Goal: Information Seeking & Learning: Learn about a topic

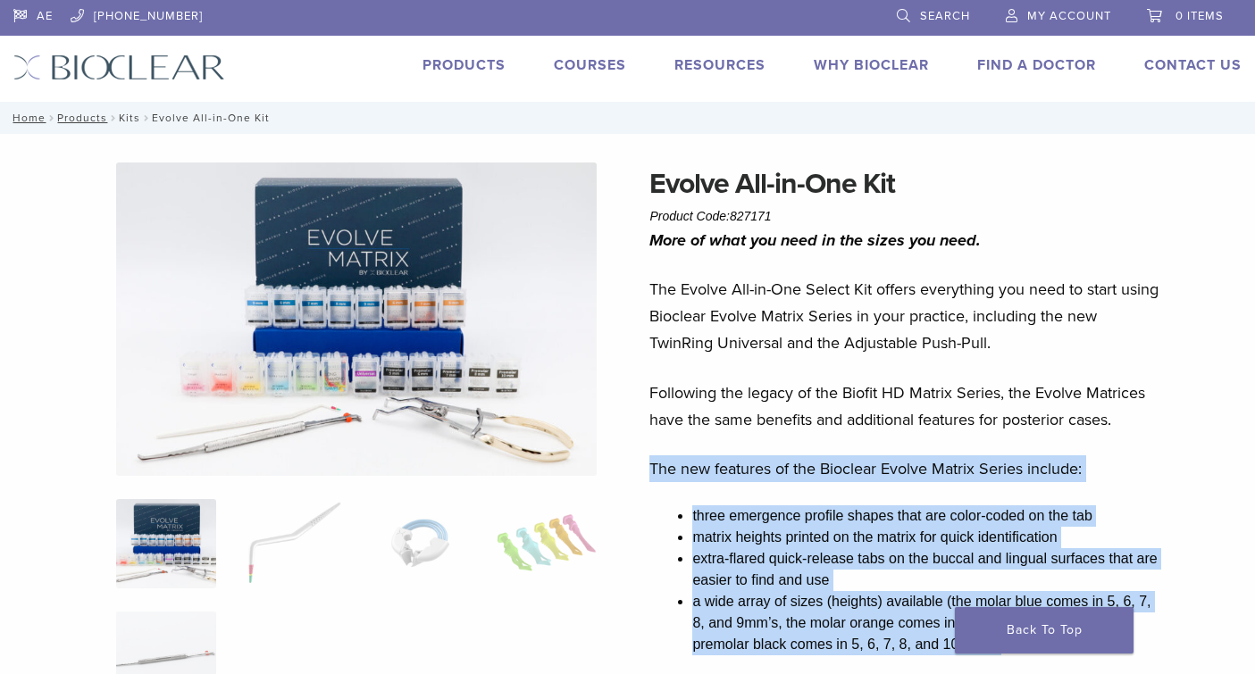
click at [139, 117] on link "Kits" at bounding box center [129, 118] width 21 height 13
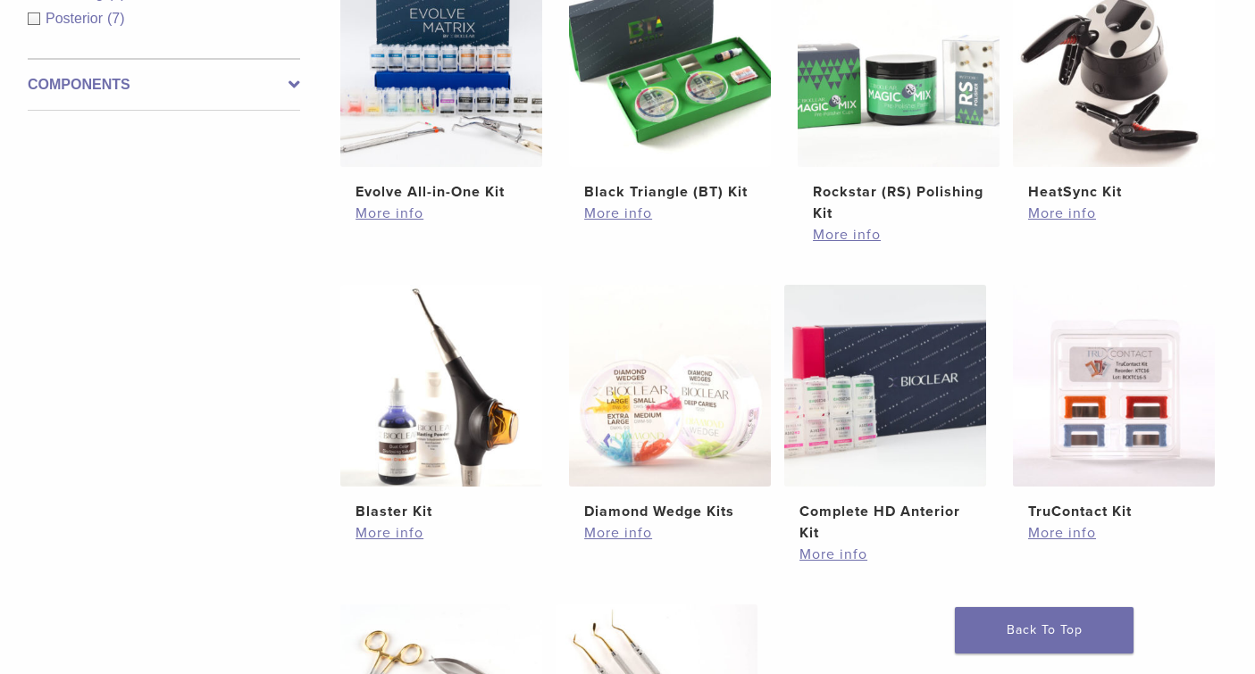
scroll to position [452, 0]
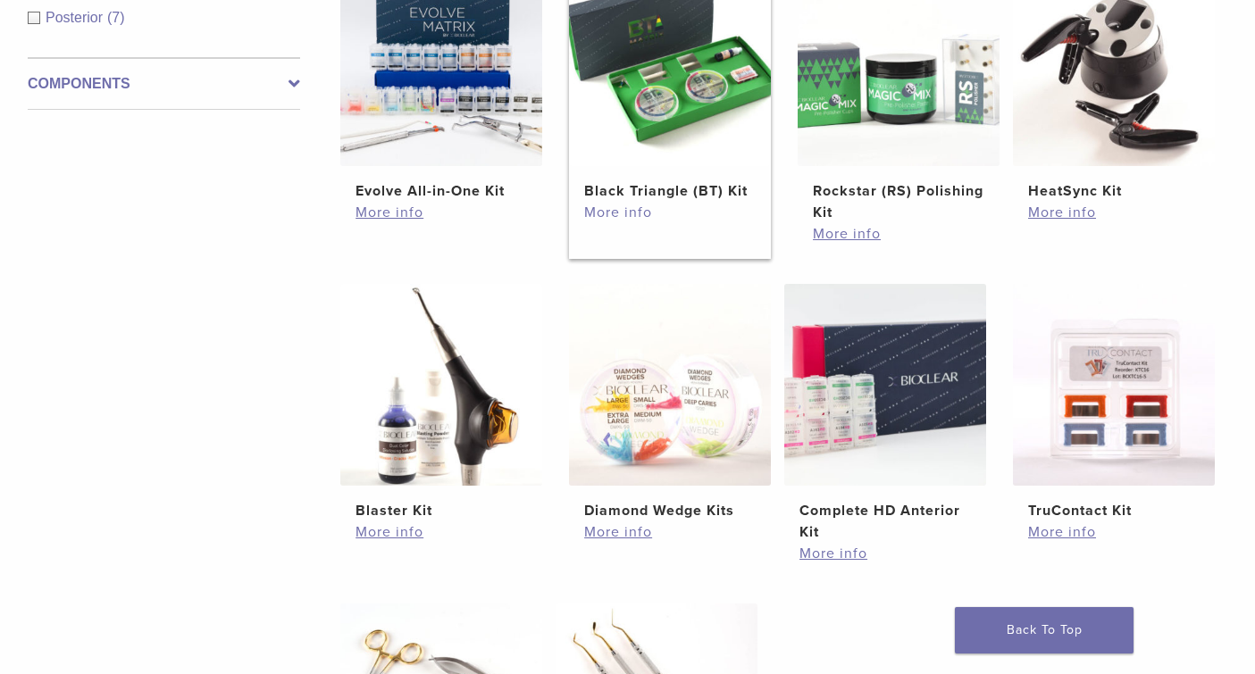
click at [655, 220] on link "More info" at bounding box center [670, 212] width 172 height 21
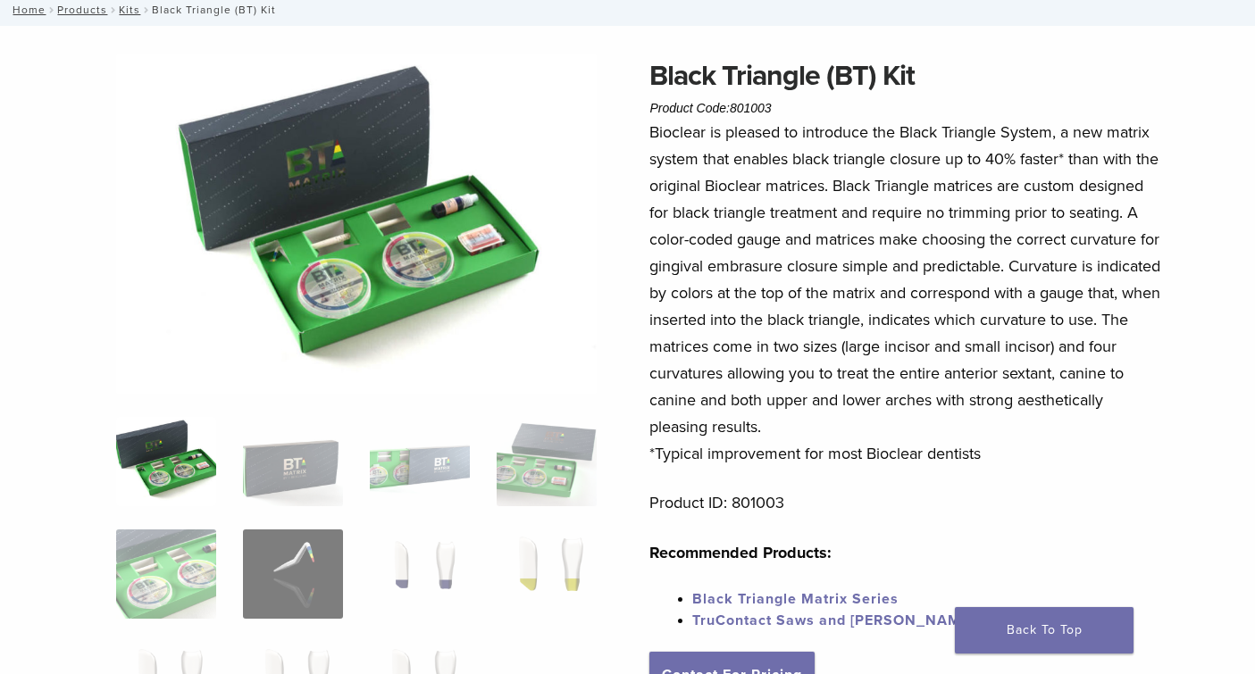
scroll to position [108, 7]
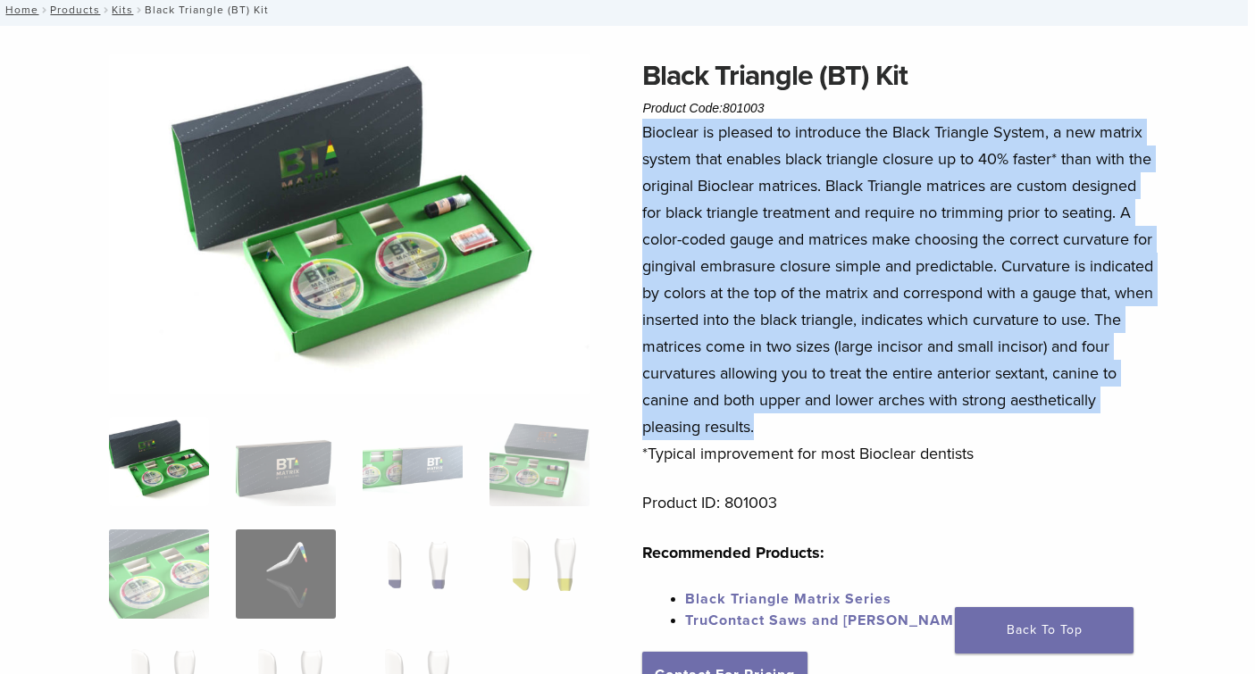
drag, startPoint x: 645, startPoint y: 131, endPoint x: 993, endPoint y: 417, distance: 450.6
click at [993, 417] on p "Bioclear is pleased to introduce the Black Triangle System, a new matrix system…" at bounding box center [898, 293] width 512 height 348
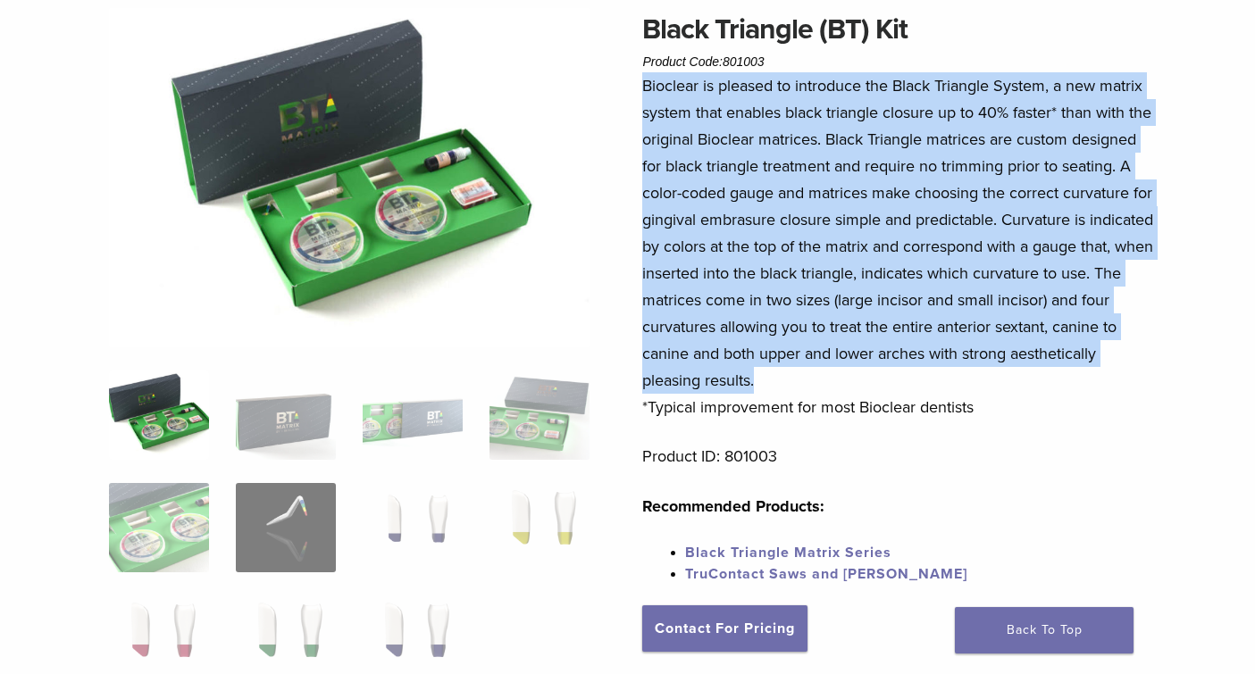
scroll to position [153, 7]
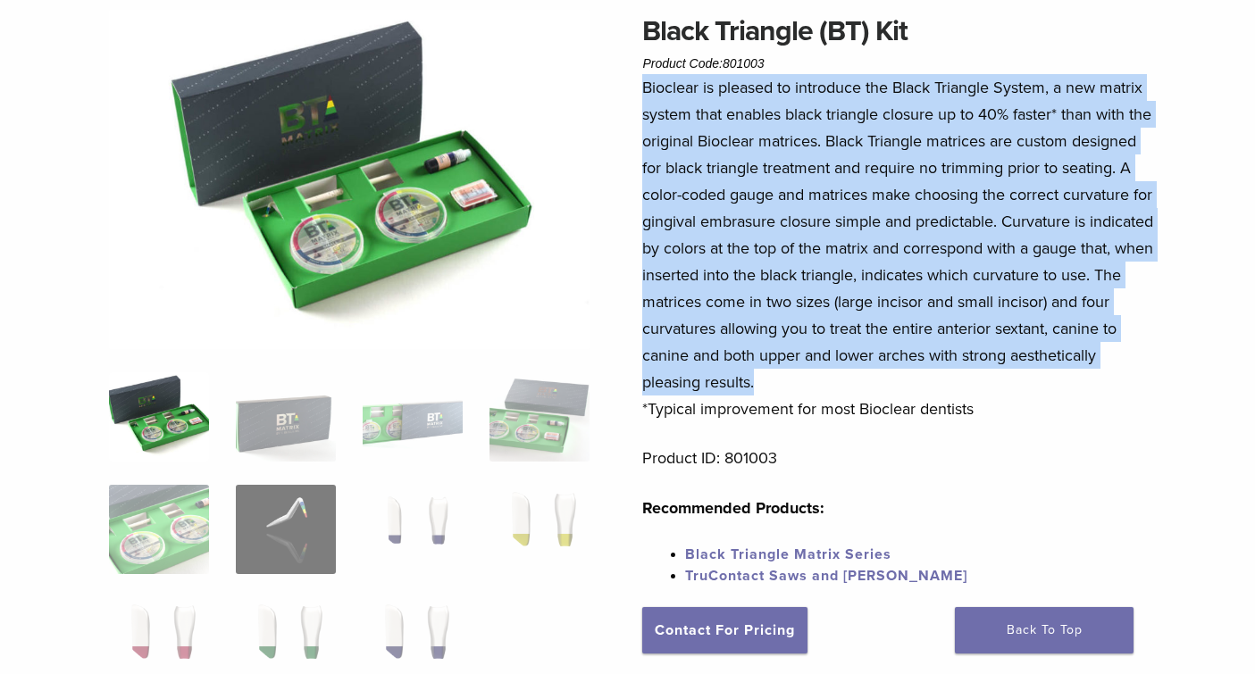
copy p "Bioclear is pleased to introduce the Black Triangle System, a new matrix system…"
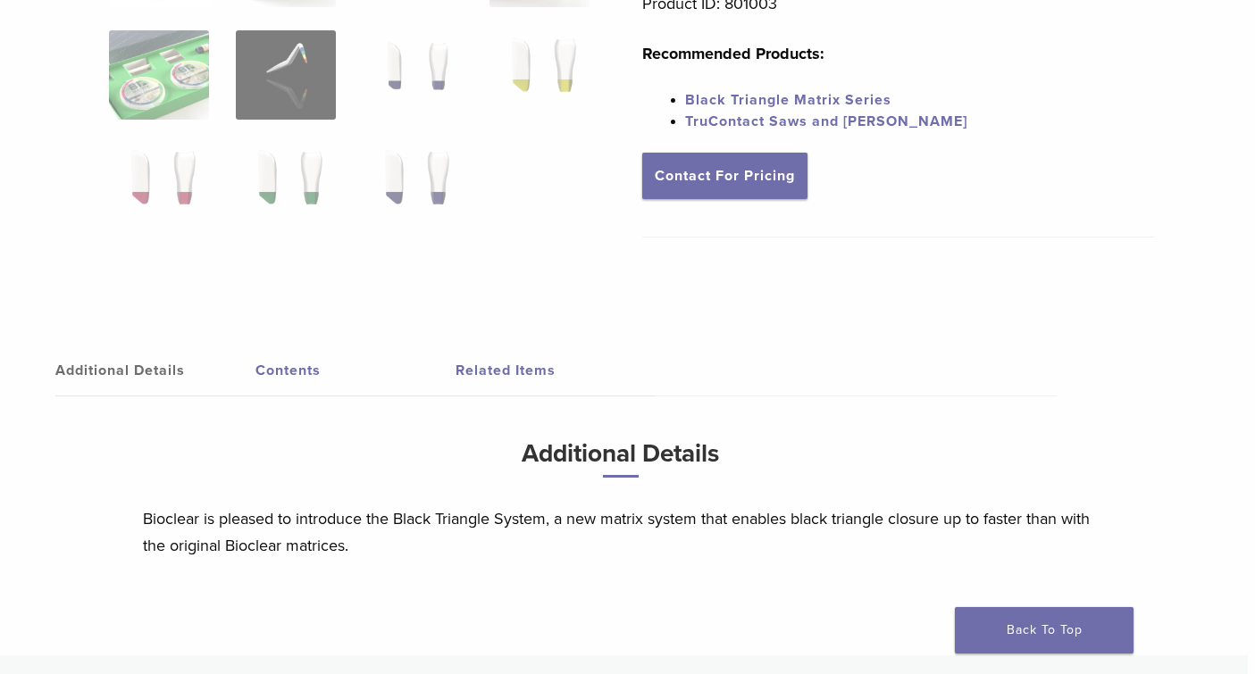
scroll to position [607, 10]
click at [283, 367] on link "Contents" at bounding box center [353, 371] width 200 height 50
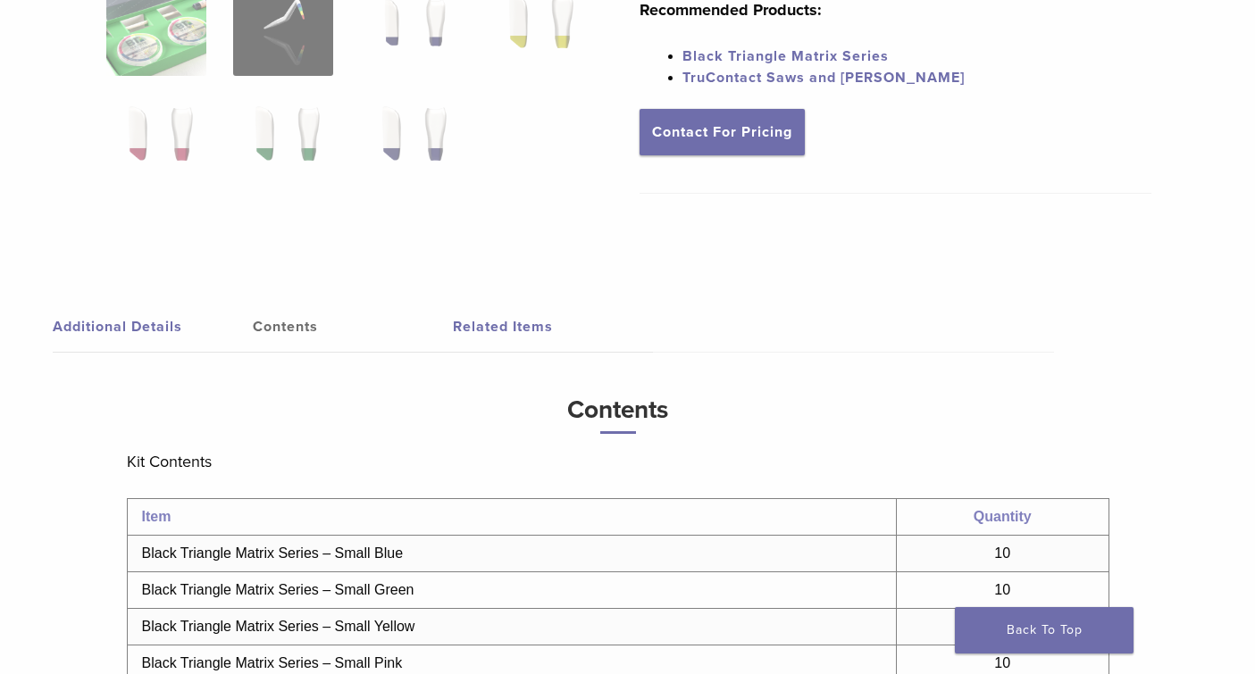
scroll to position [652, 10]
click at [292, 325] on link "Contents" at bounding box center [353, 326] width 200 height 50
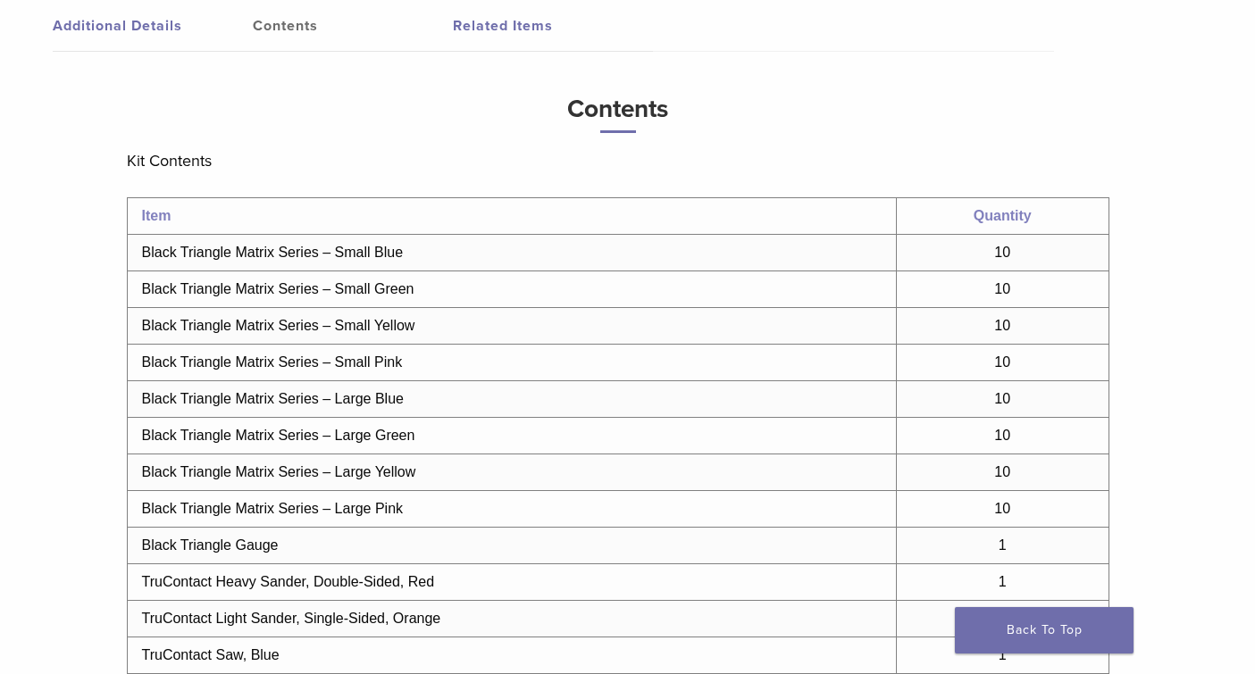
scroll to position [881, 10]
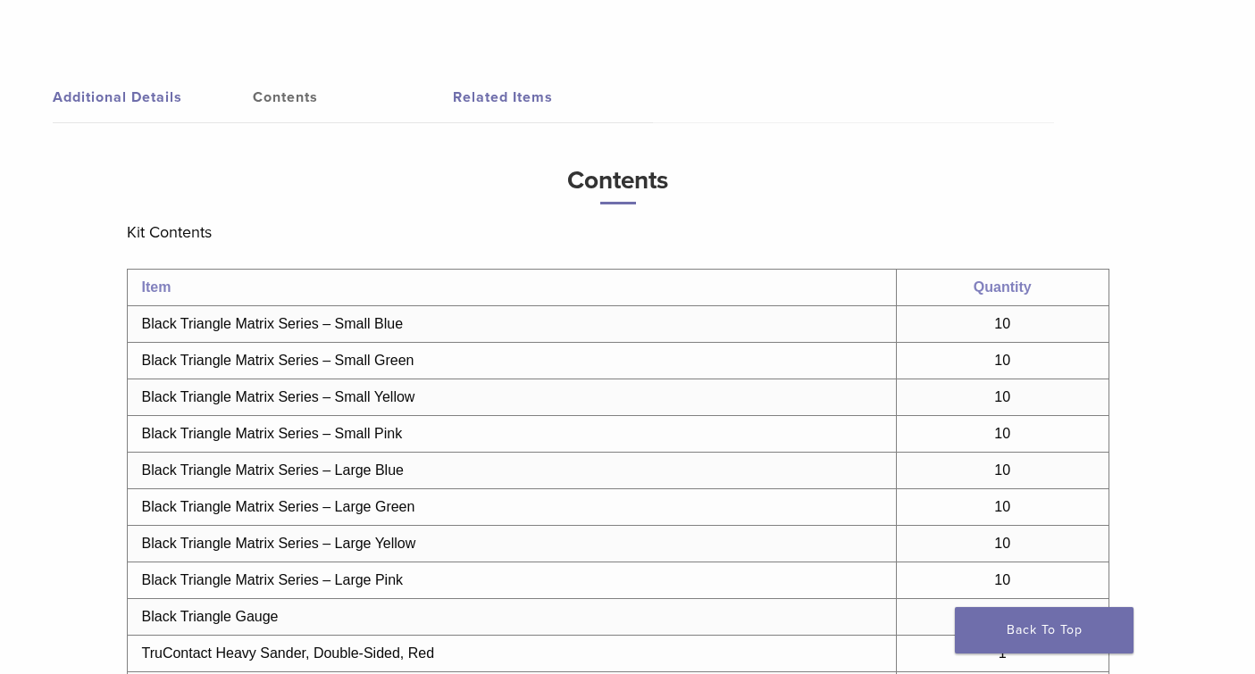
click at [138, 99] on link "Additional Details" at bounding box center [153, 97] width 200 height 50
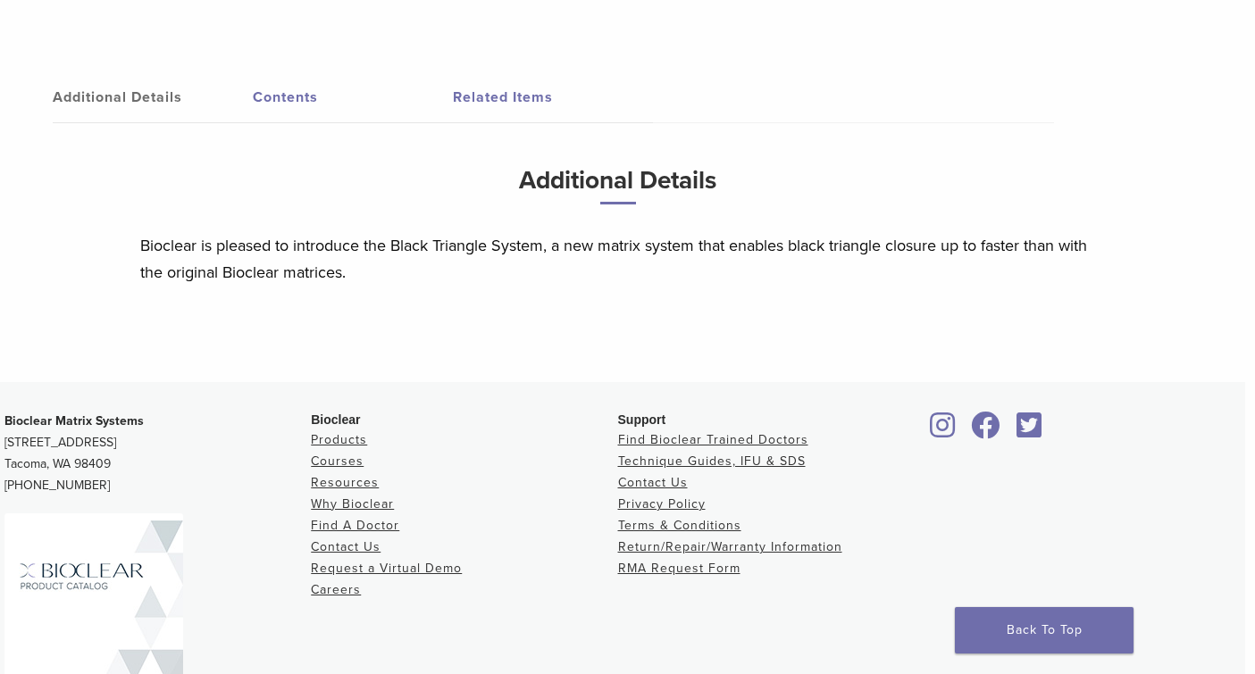
click at [293, 105] on link "Contents" at bounding box center [353, 97] width 200 height 50
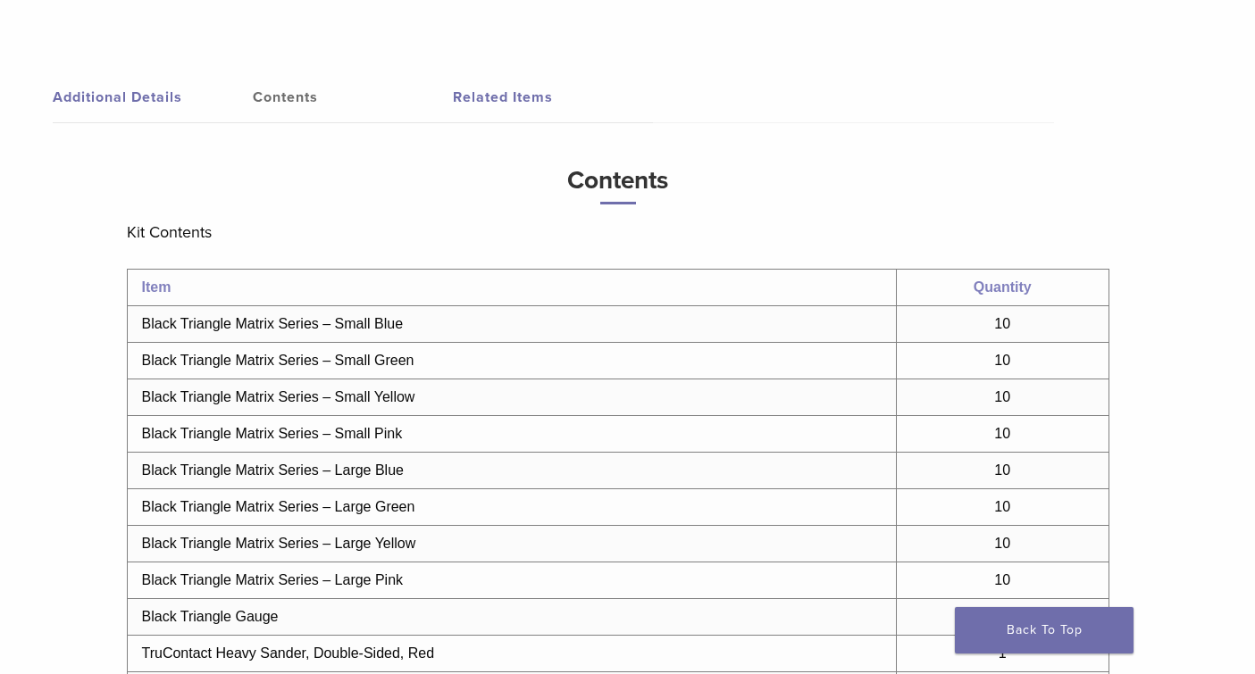
click at [484, 95] on link "Related Items" at bounding box center [553, 97] width 200 height 50
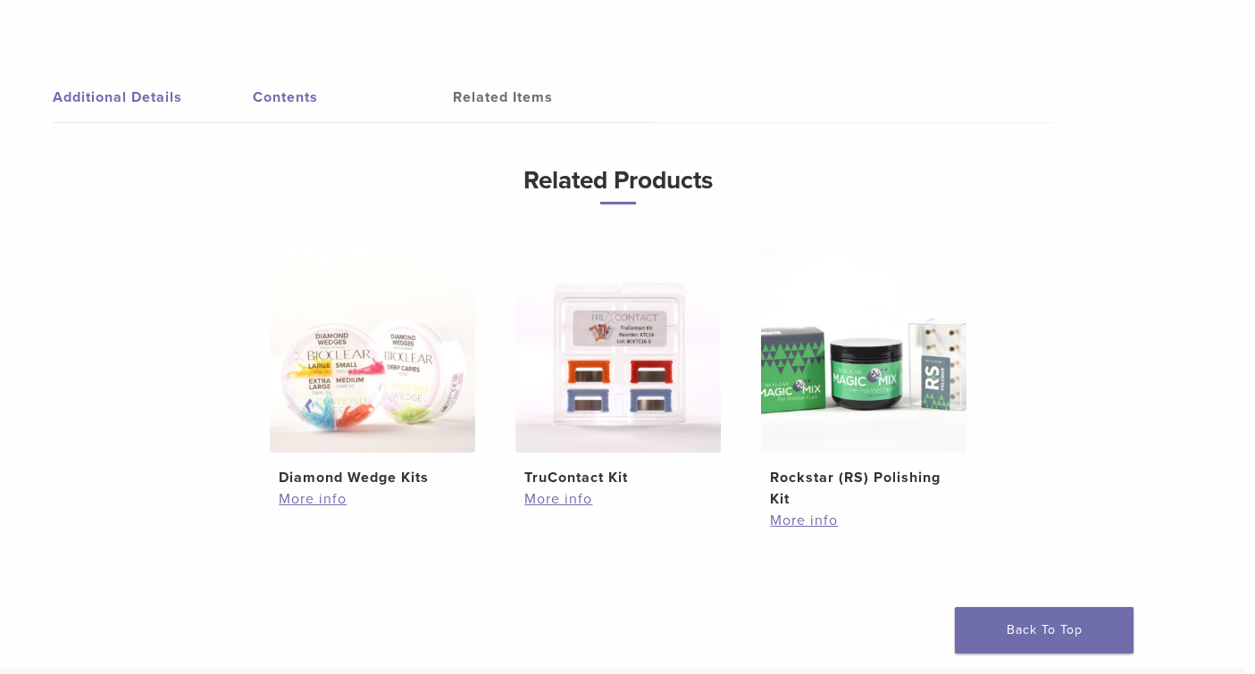
click at [282, 93] on link "Contents" at bounding box center [353, 97] width 200 height 50
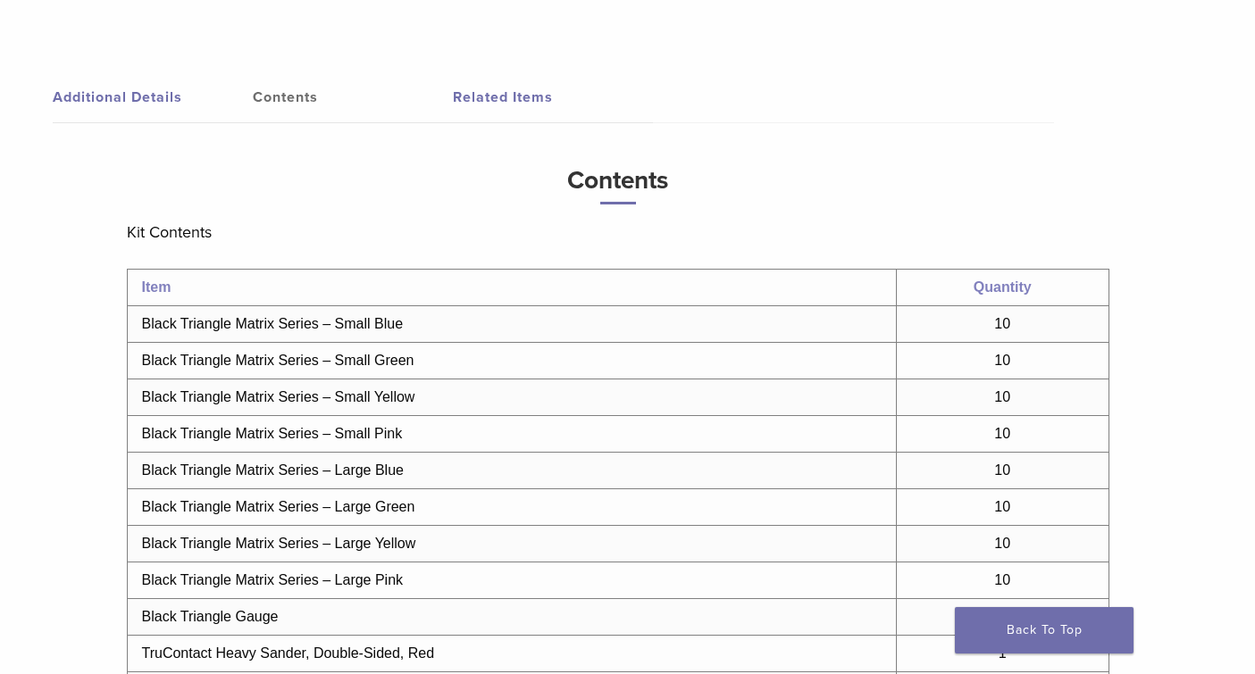
click at [290, 98] on link "Contents" at bounding box center [353, 97] width 200 height 50
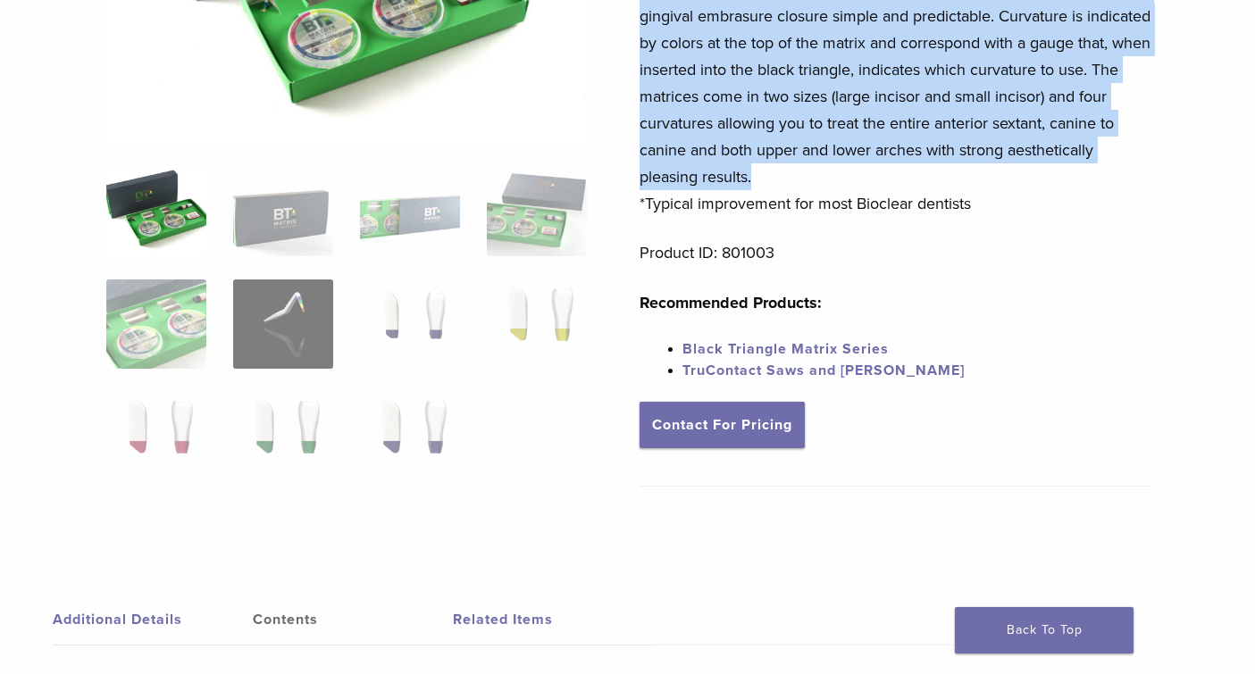
scroll to position [382, 10]
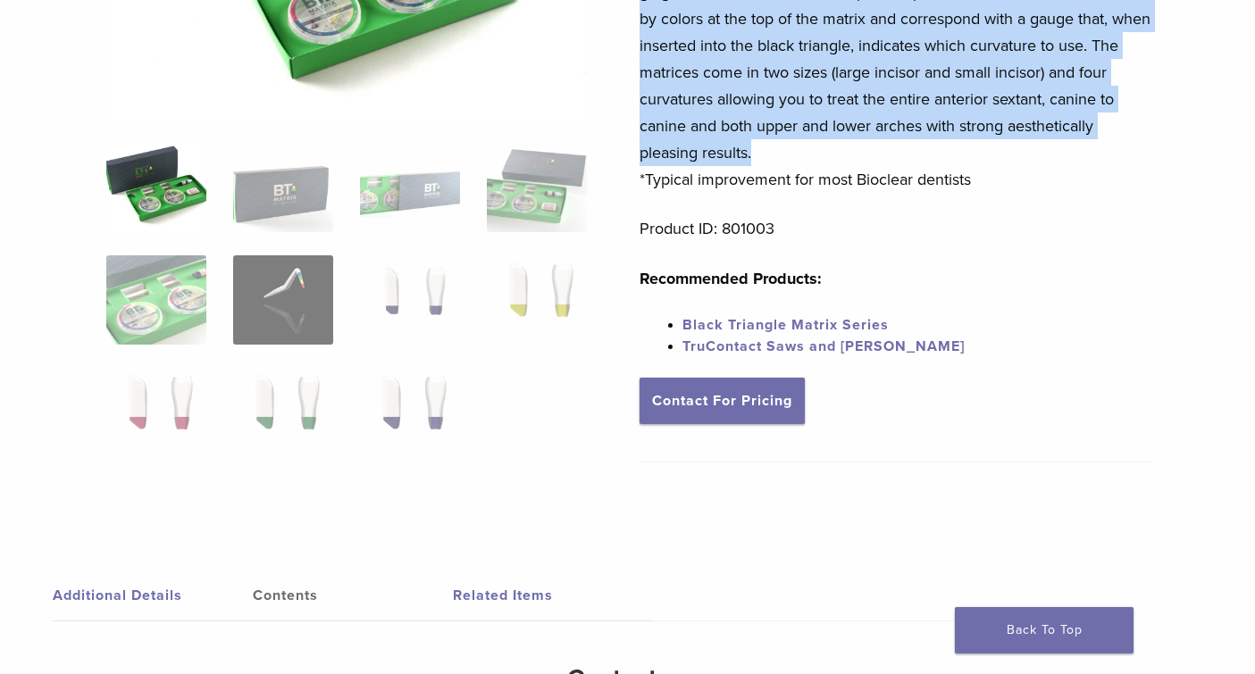
click at [298, 597] on link "Contents" at bounding box center [353, 596] width 200 height 50
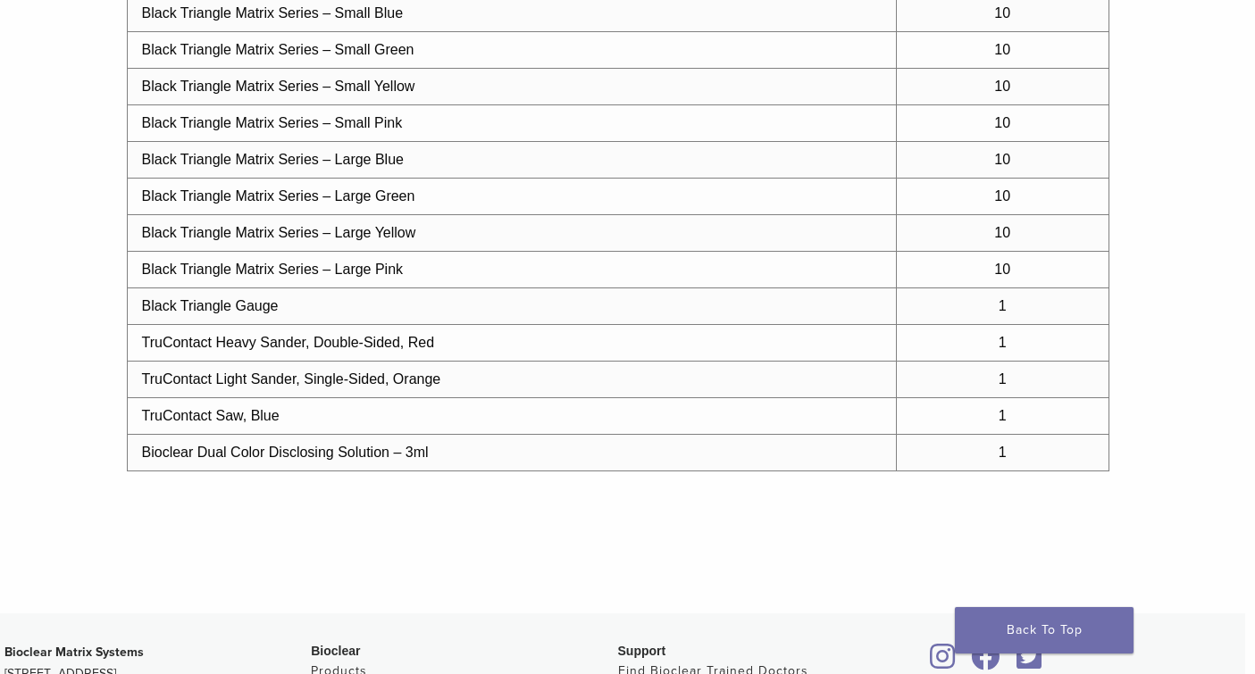
scroll to position [1191, 10]
